Goal: Information Seeking & Learning: Learn about a topic

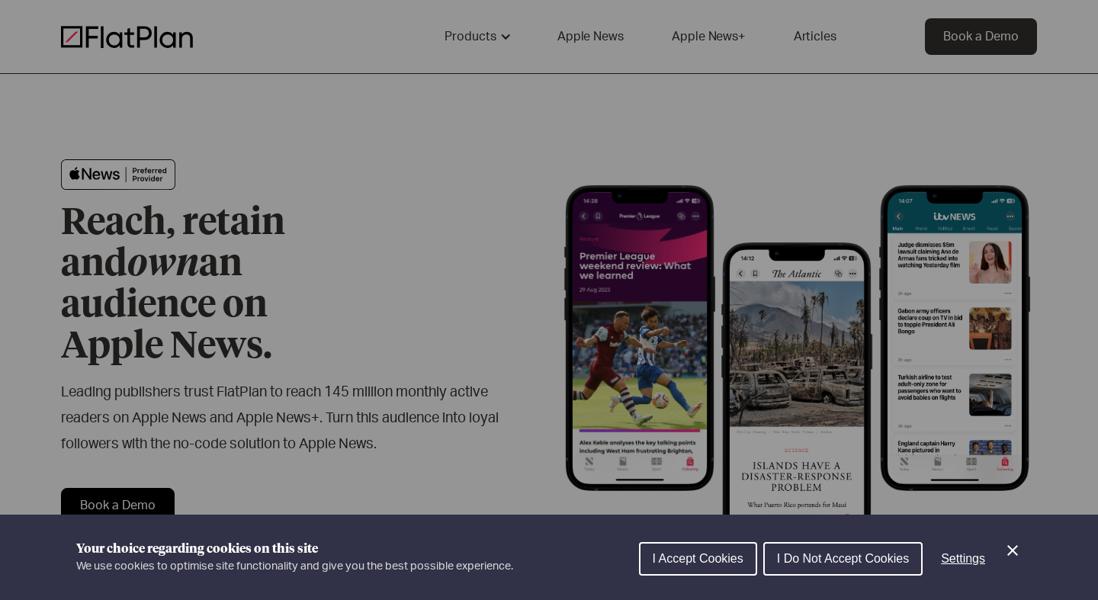
click at [697, 559] on span "I Accept Cookies" at bounding box center [697, 558] width 91 height 13
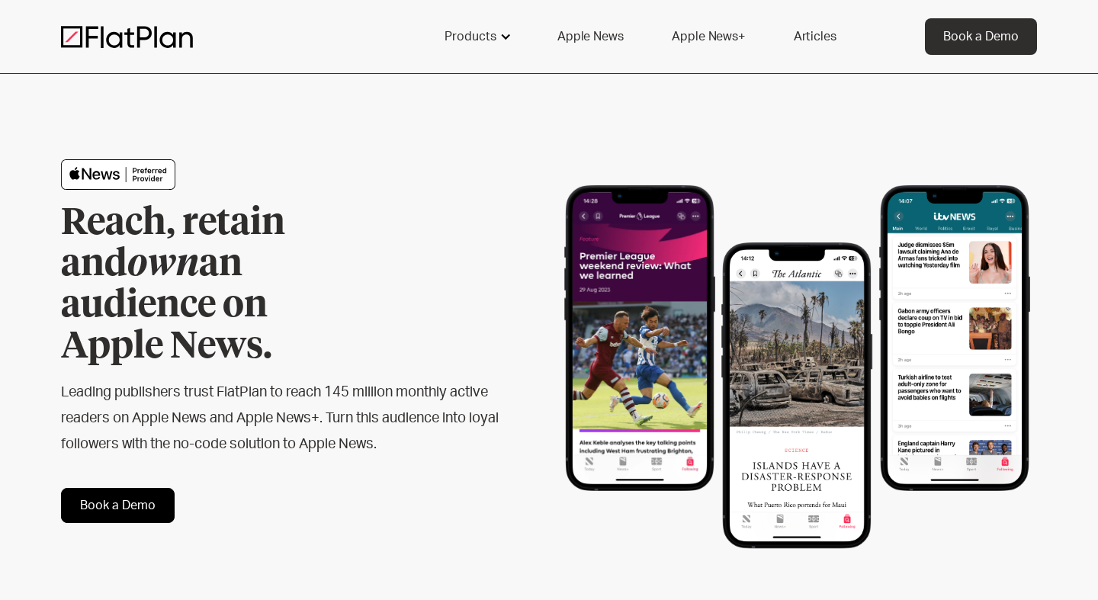
click at [453, 38] on div "Products" at bounding box center [470, 36] width 52 height 18
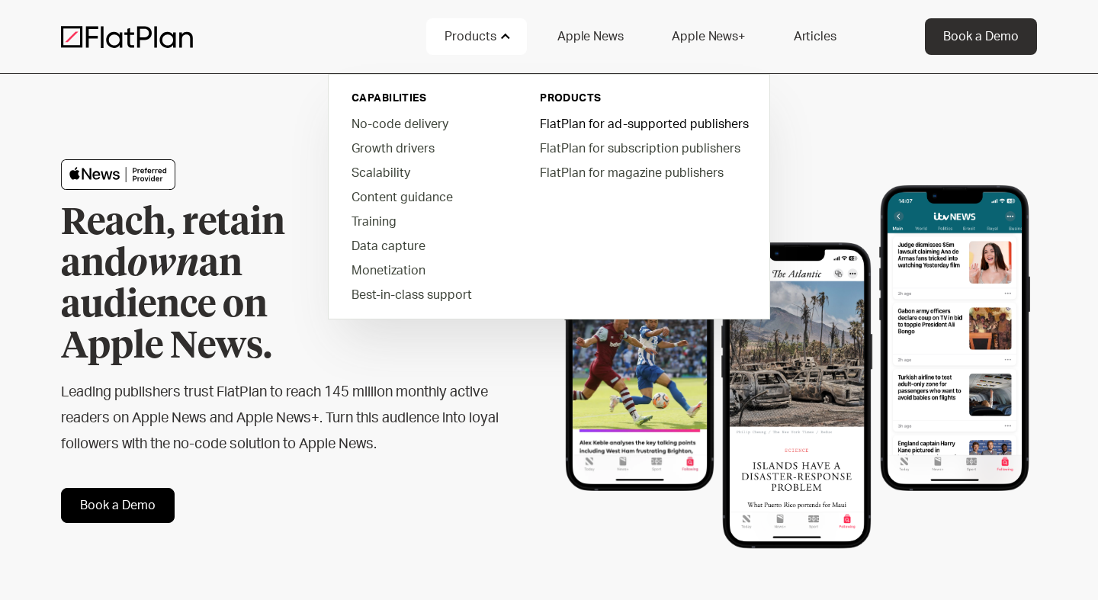
click at [566, 123] on link "FlatPlan for ad-supported publishers" at bounding box center [642, 123] width 231 height 24
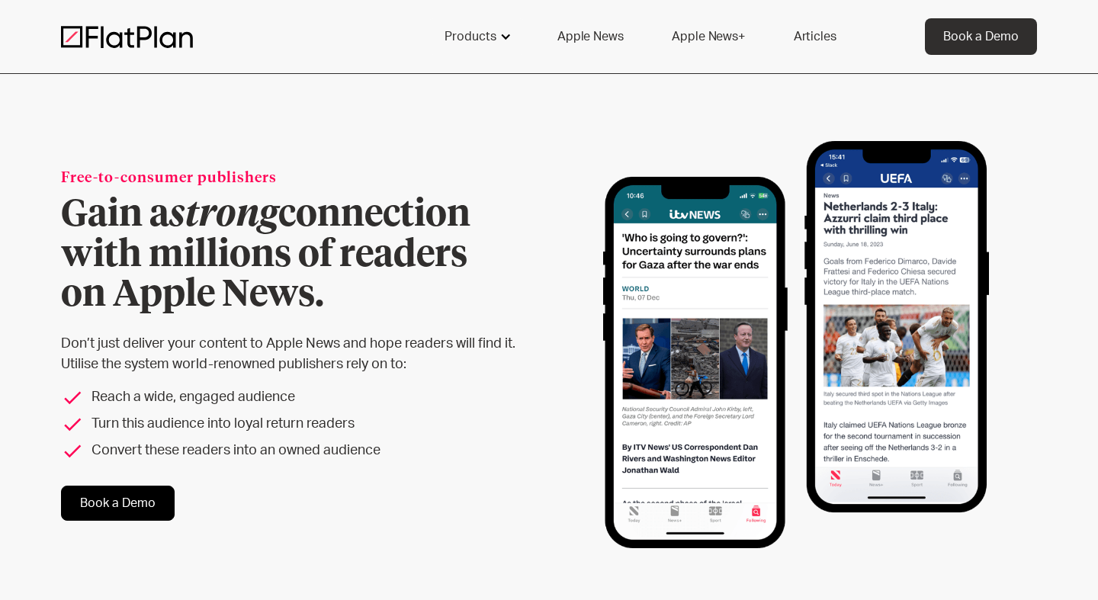
click at [488, 39] on div "Products" at bounding box center [470, 36] width 52 height 18
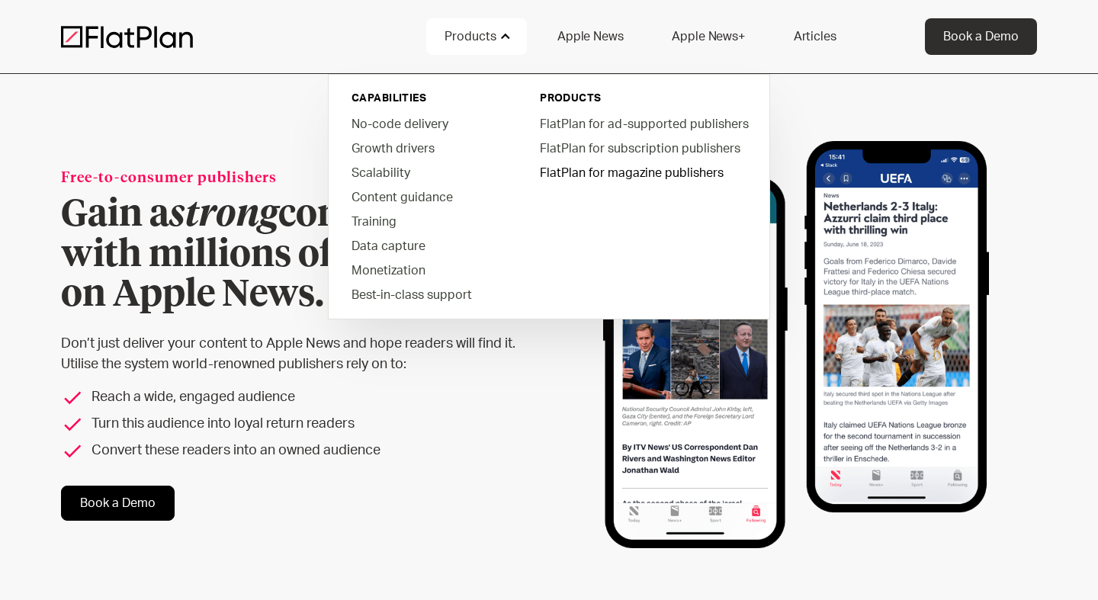
click at [581, 171] on link "FlatPlan for magazine publishers" at bounding box center [642, 172] width 231 height 24
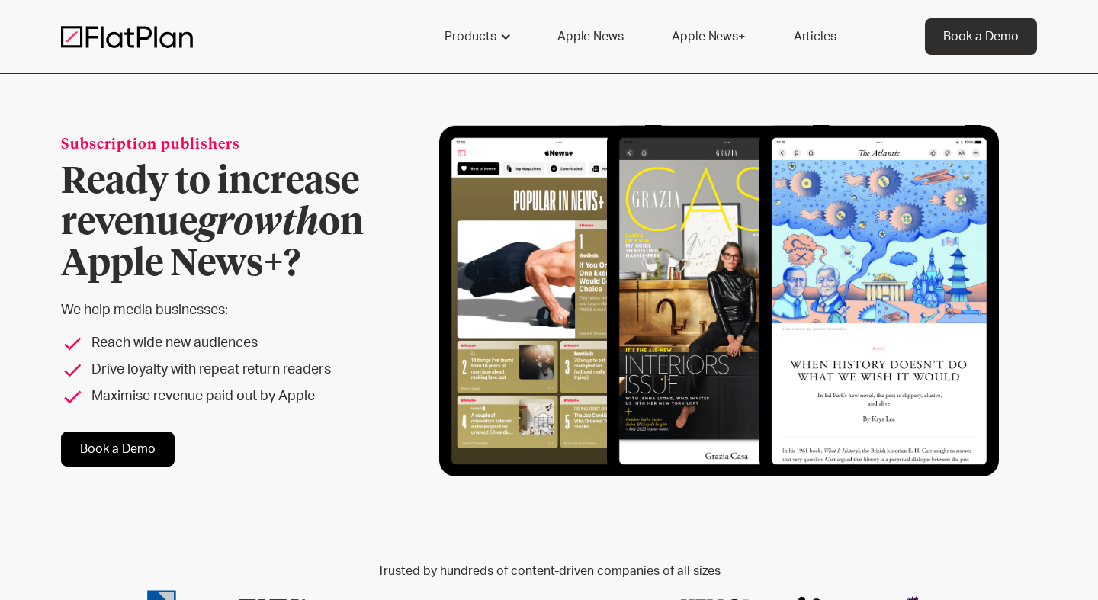
click at [697, 39] on link "Apple News+" at bounding box center [707, 36] width 109 height 37
click at [808, 32] on link "Articles" at bounding box center [814, 36] width 79 height 37
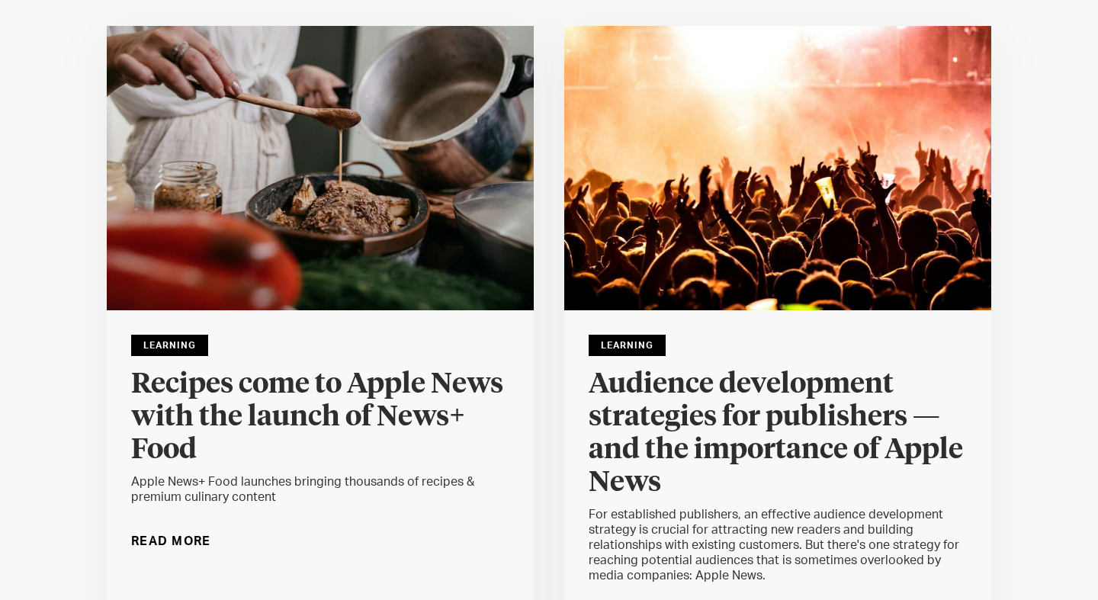
scroll to position [175, 0]
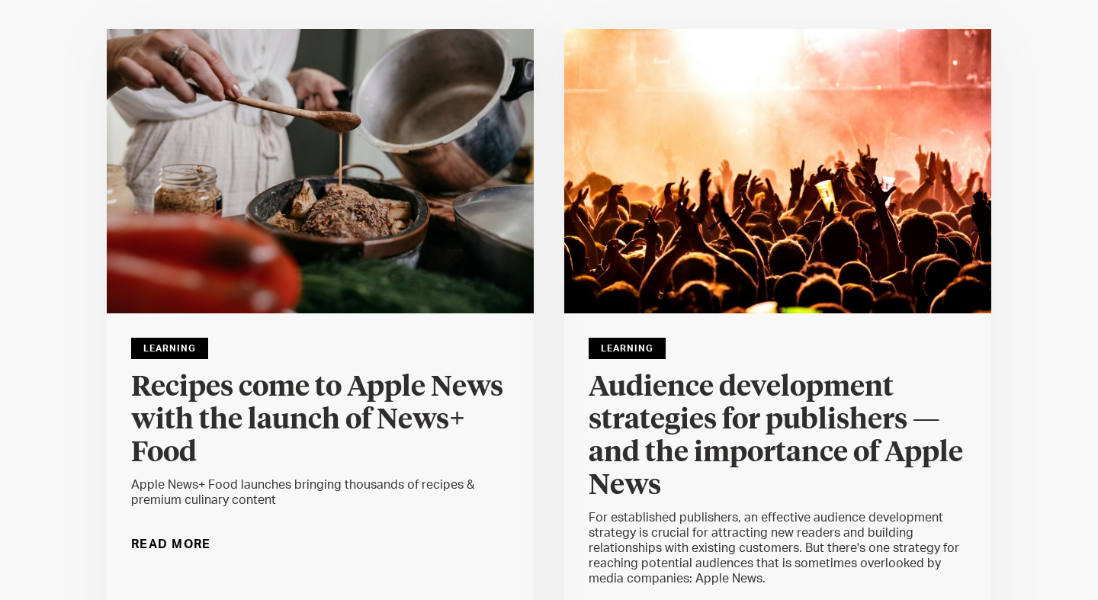
click at [439, 205] on img at bounding box center [320, 171] width 427 height 284
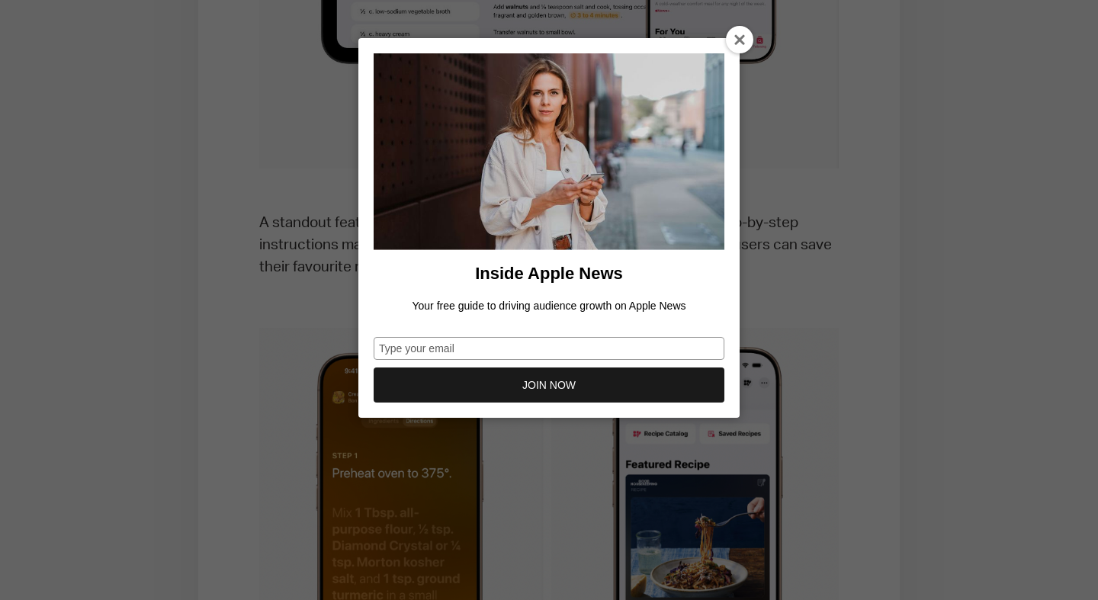
scroll to position [1735, 0]
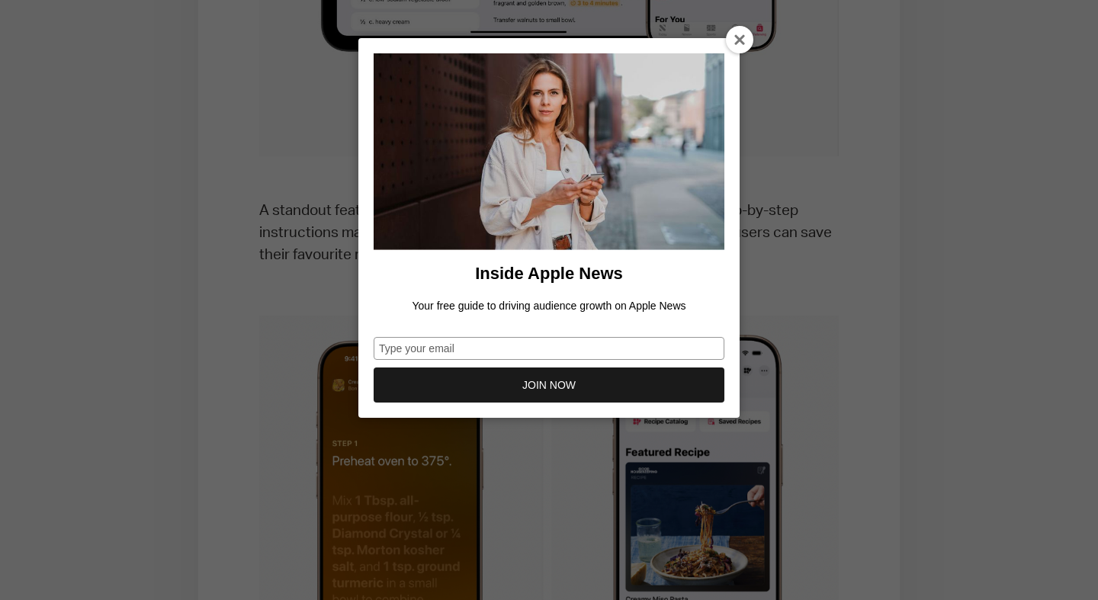
click at [741, 48] on div at bounding box center [739, 39] width 27 height 27
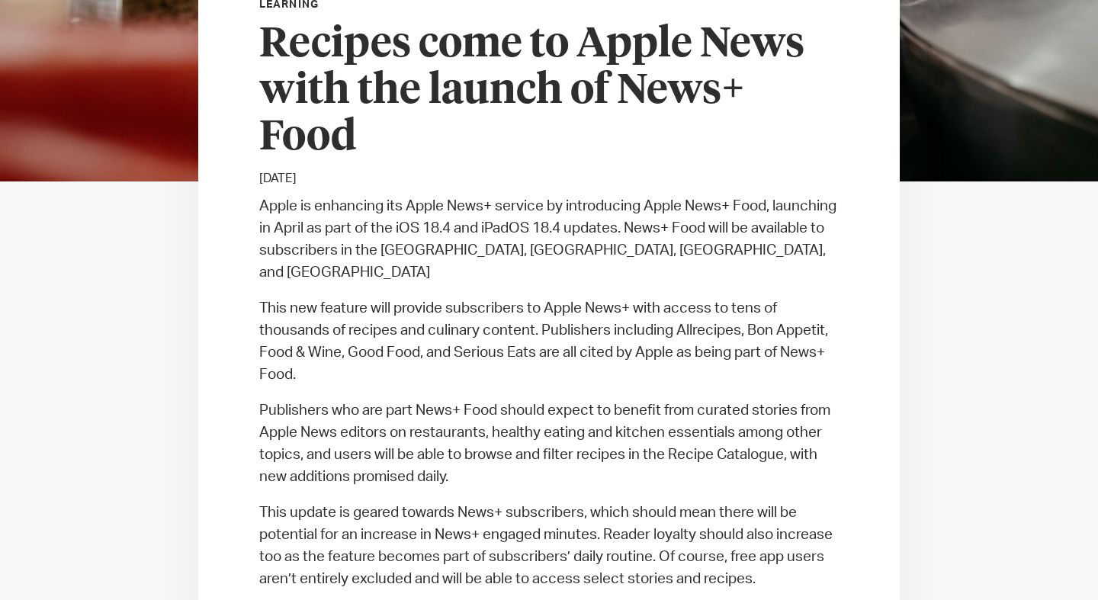
scroll to position [0, 0]
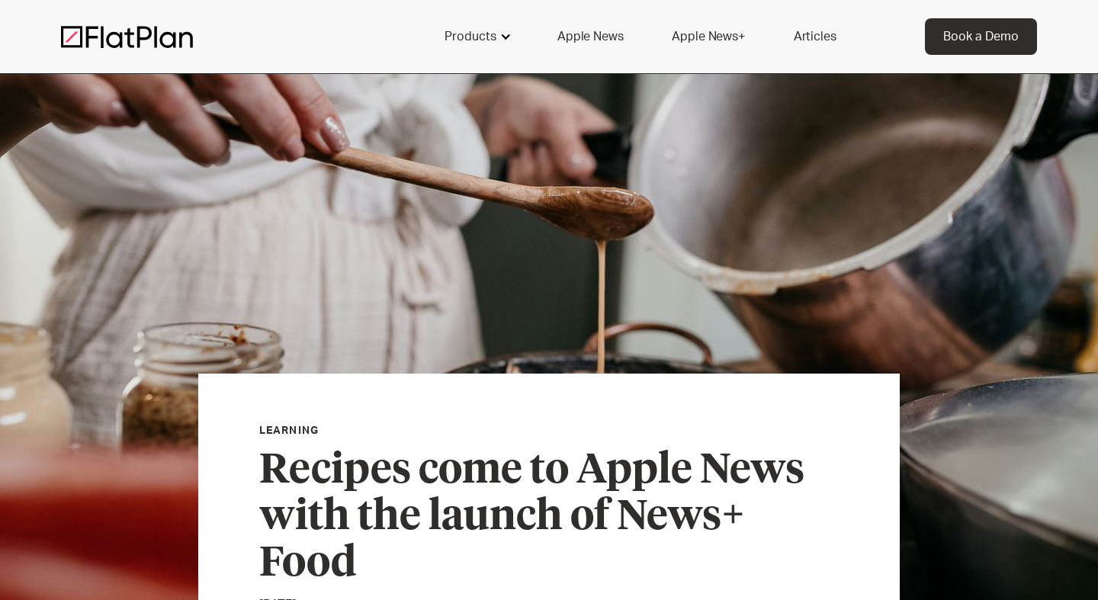
click at [473, 30] on div "Products" at bounding box center [470, 36] width 52 height 18
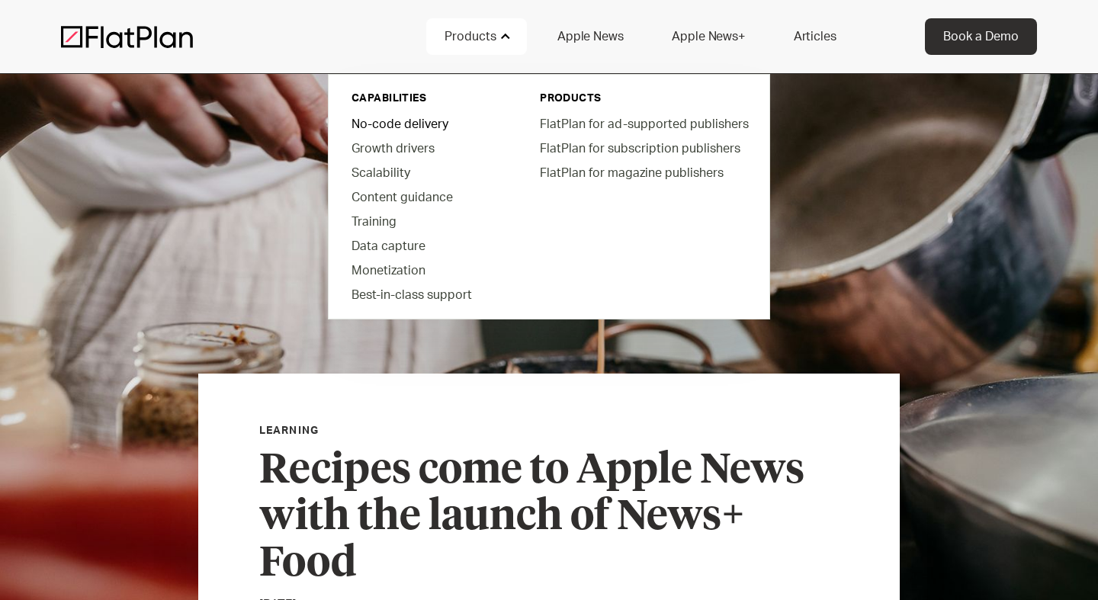
click at [386, 119] on link "No-code delivery" at bounding box center [425, 123] width 173 height 24
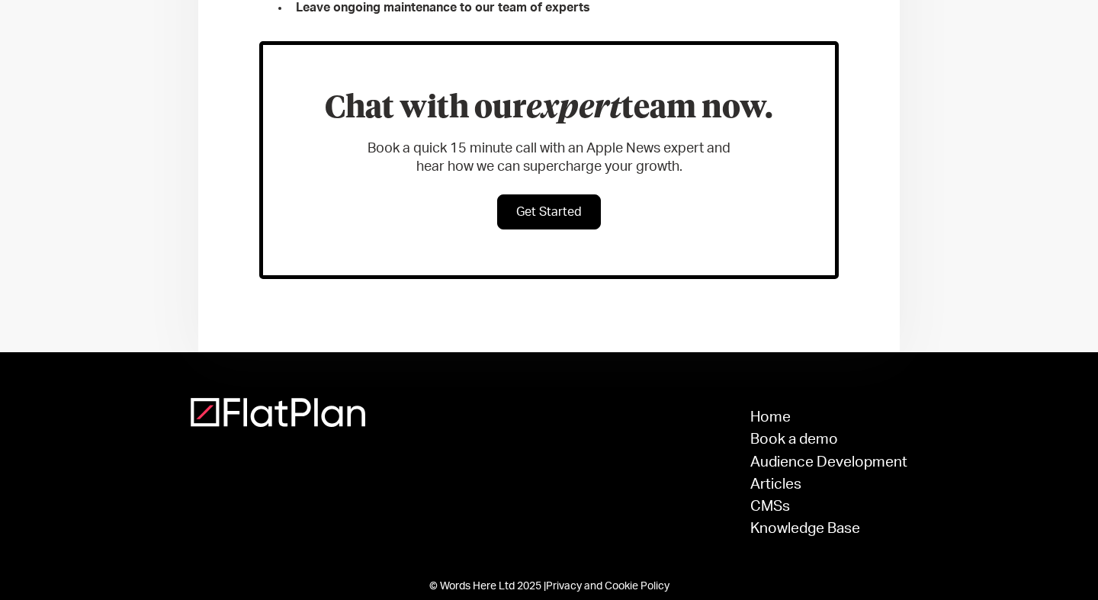
scroll to position [957, 0]
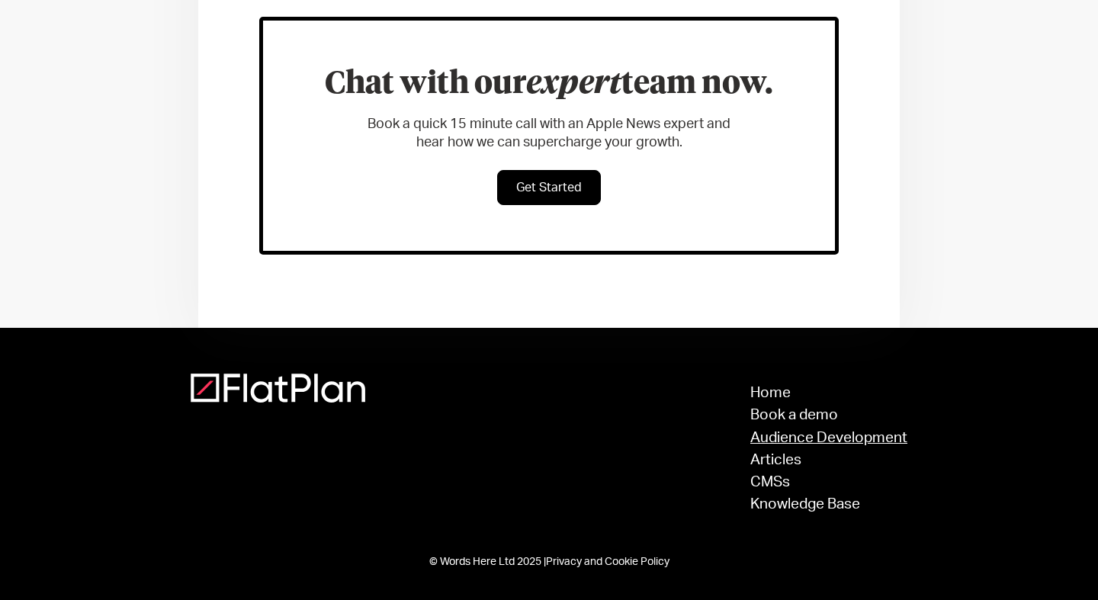
click at [813, 440] on link "Audience Development" at bounding box center [828, 438] width 157 height 14
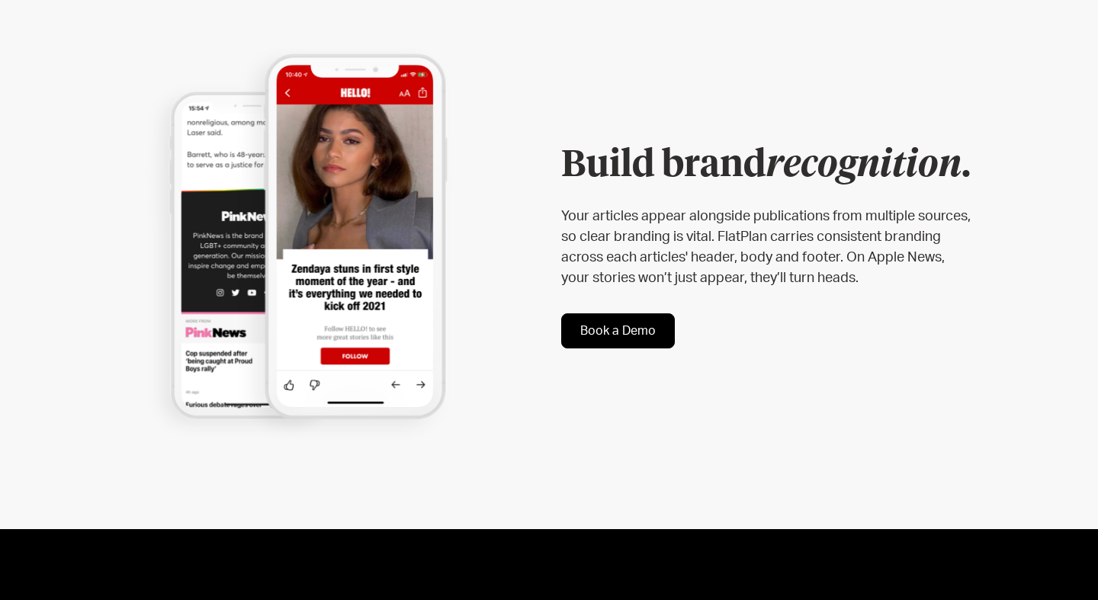
scroll to position [1649, 0]
